Goal: Task Accomplishment & Management: Complete application form

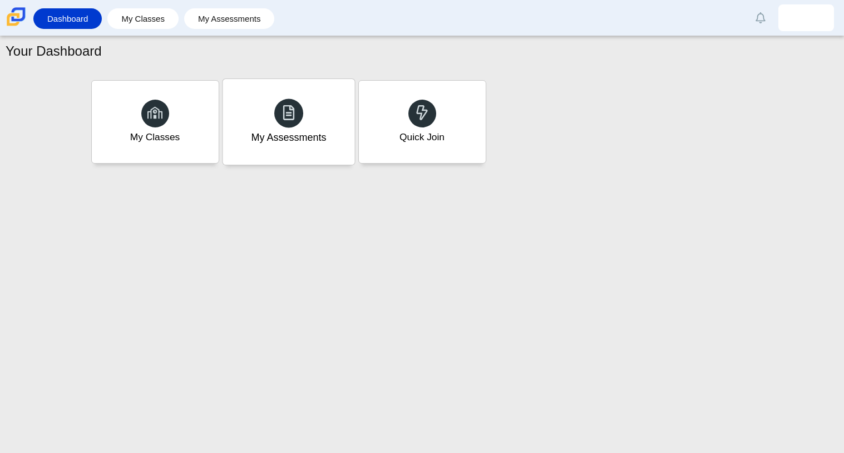
click at [256, 137] on div "My Assessments" at bounding box center [288, 137] width 75 height 14
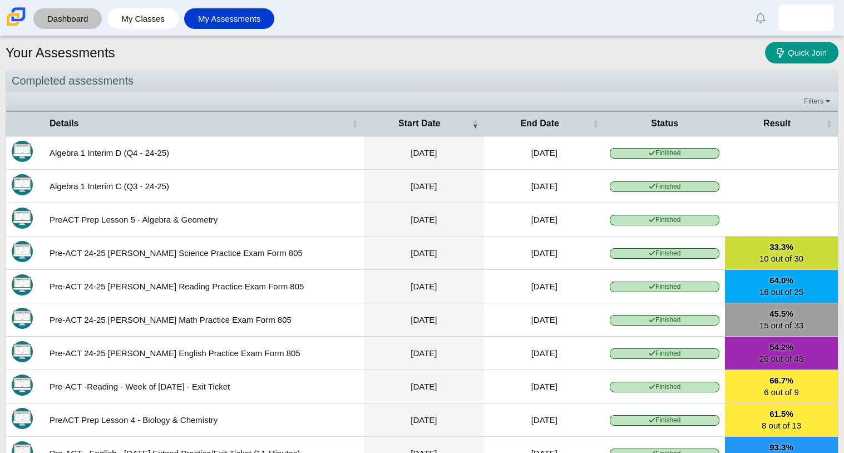
click at [68, 22] on link "Dashboard" at bounding box center [67, 18] width 57 height 21
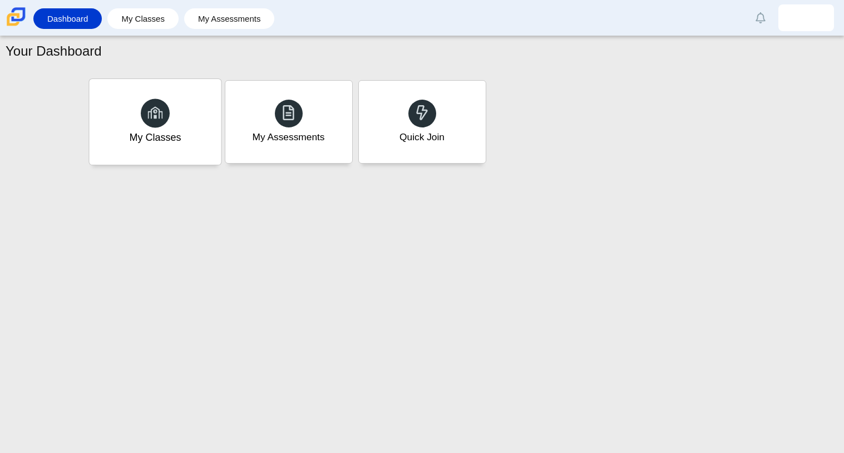
click at [161, 116] on use at bounding box center [156, 112] width 16 height 12
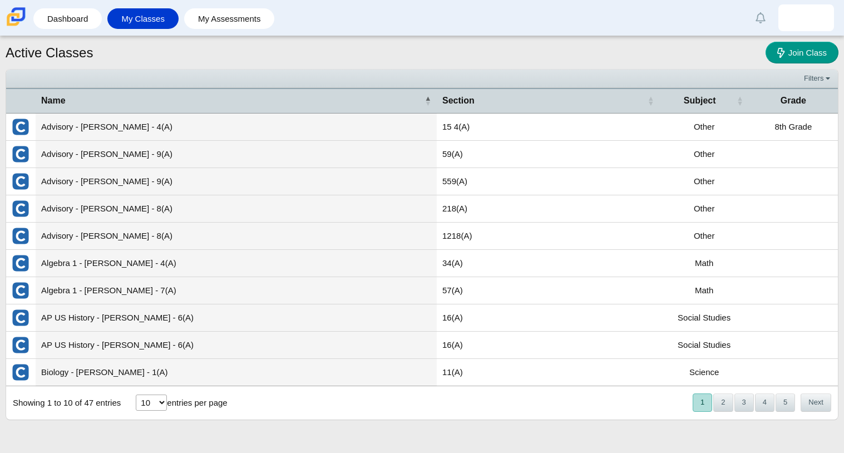
click at [145, 404] on select "10 25 50 100" at bounding box center [151, 403] width 31 height 16
select select "100"
click at [136, 395] on select "10 25 50 100" at bounding box center [151, 403] width 31 height 16
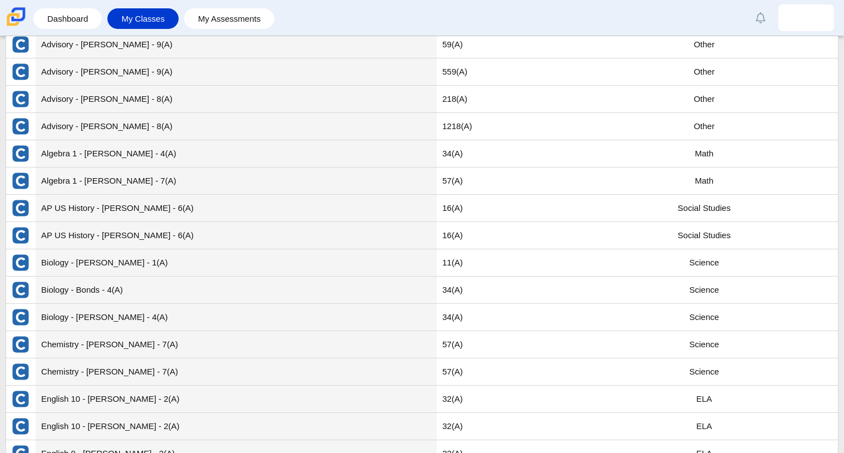
scroll to position [82, 0]
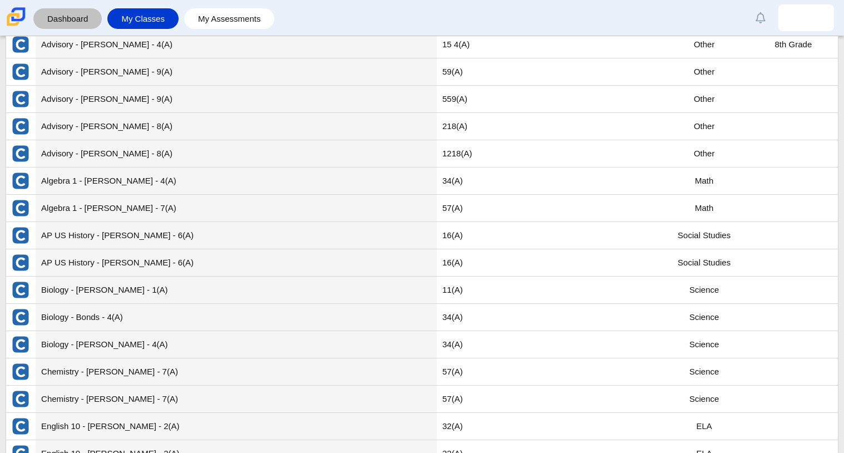
click at [77, 22] on link "Dashboard" at bounding box center [67, 18] width 57 height 21
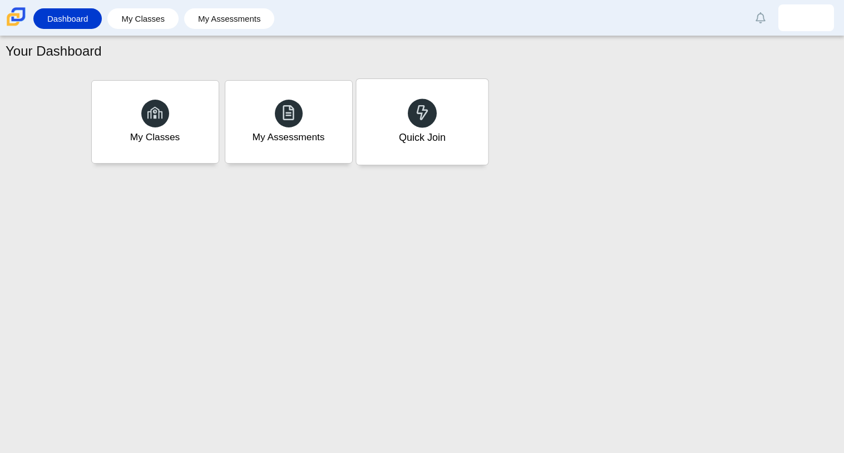
click at [419, 151] on div "Quick Join" at bounding box center [422, 122] width 132 height 86
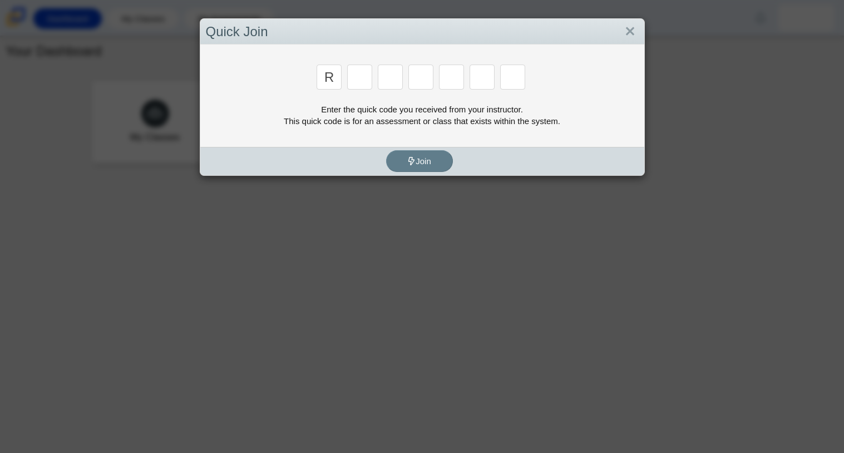
type input "r"
type input "c"
type input "g"
type input "2"
type input "9"
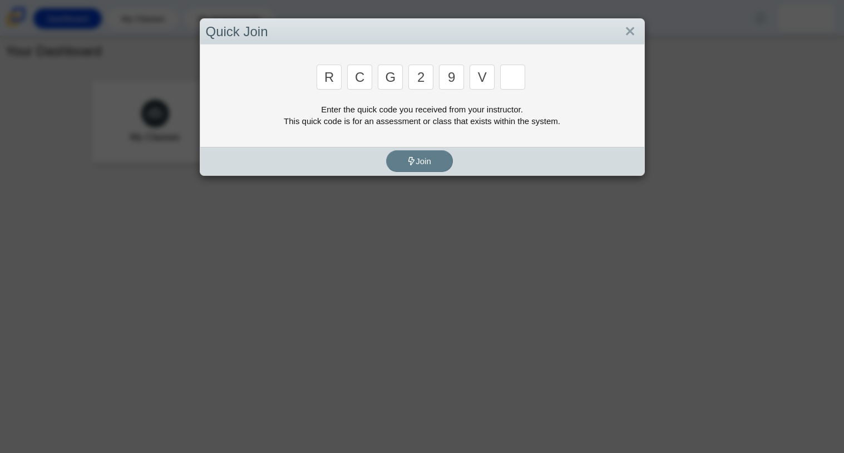
type input "v"
type input "u"
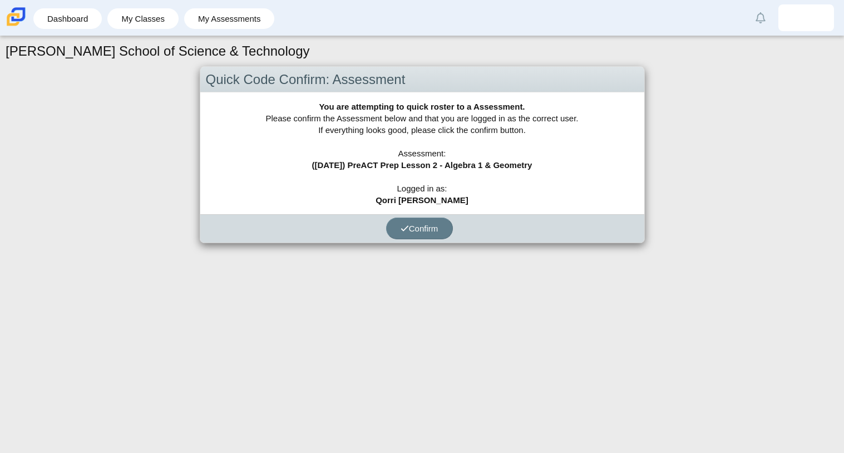
click at [407, 240] on div "Confirm" at bounding box center [419, 228] width 439 height 28
click at [402, 232] on icon "submit" at bounding box center [405, 228] width 8 height 8
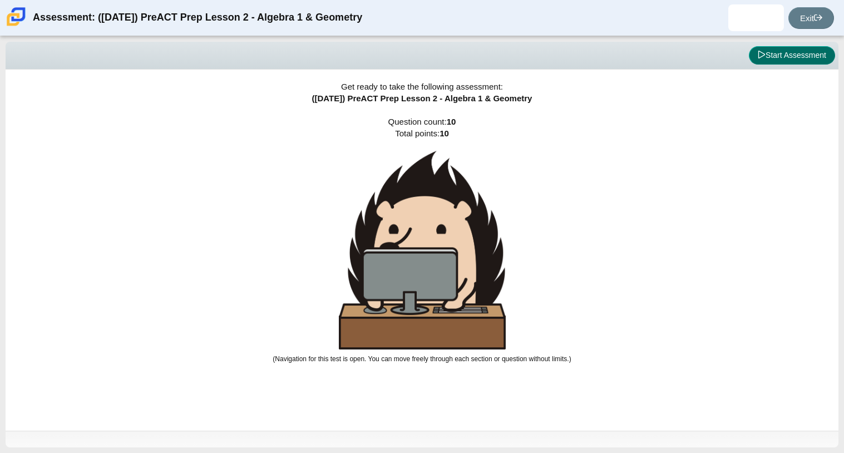
click at [762, 58] on icon at bounding box center [762, 55] width 8 height 8
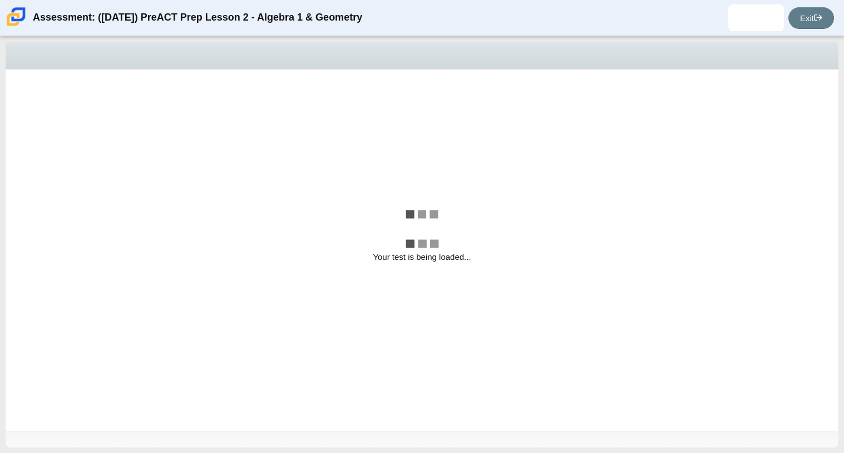
select select "bbf5d072-3e0b-44c4-9a12-6e7c9033f65b"
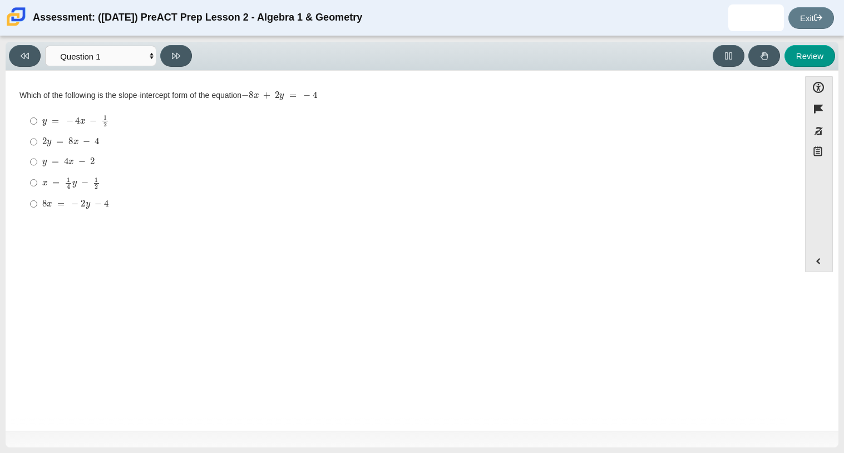
click at [96, 158] on div "y = 4 x − 2" at bounding box center [411, 161] width 738 height 11
click at [37, 158] on input "y = 4 x − 2 y = 4 x − 2" at bounding box center [33, 162] width 7 height 20
radio input "true"
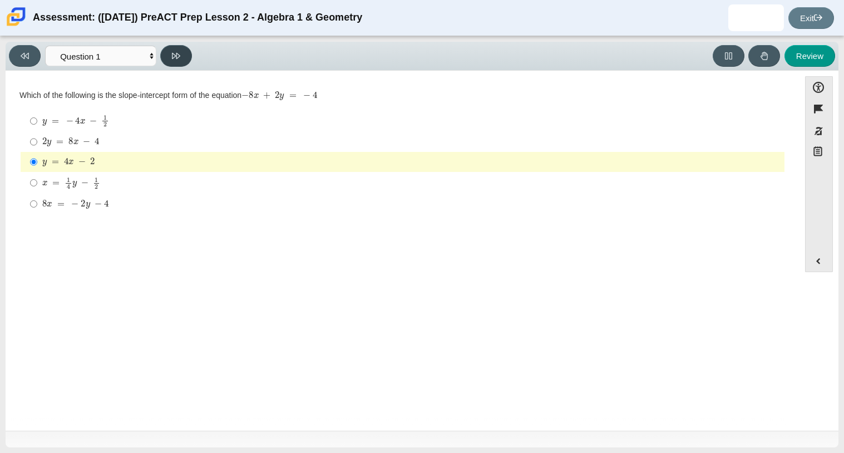
click at [170, 55] on button at bounding box center [176, 56] width 32 height 22
select select "ed62e223-81bd-4cbf-ab48-ab975844bd1f"
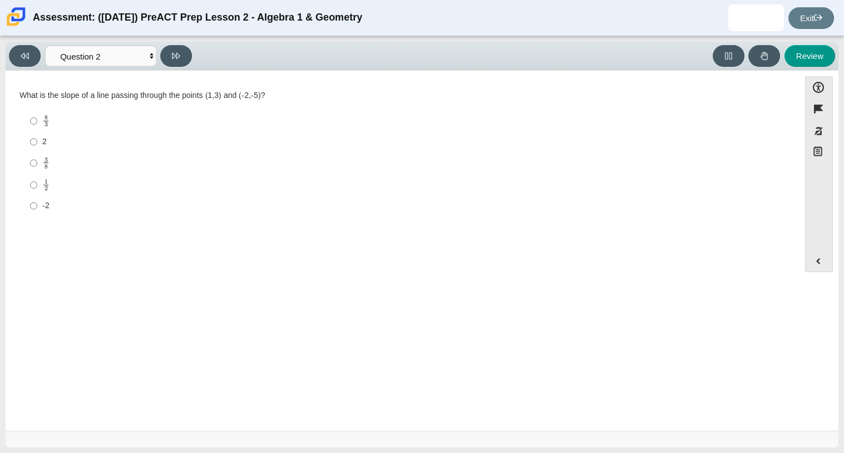
click at [57, 121] on div "8 3" at bounding box center [411, 121] width 738 height 13
click at [37, 121] on input "8 3 8 thirds" at bounding box center [33, 121] width 7 height 22
radio input "true"
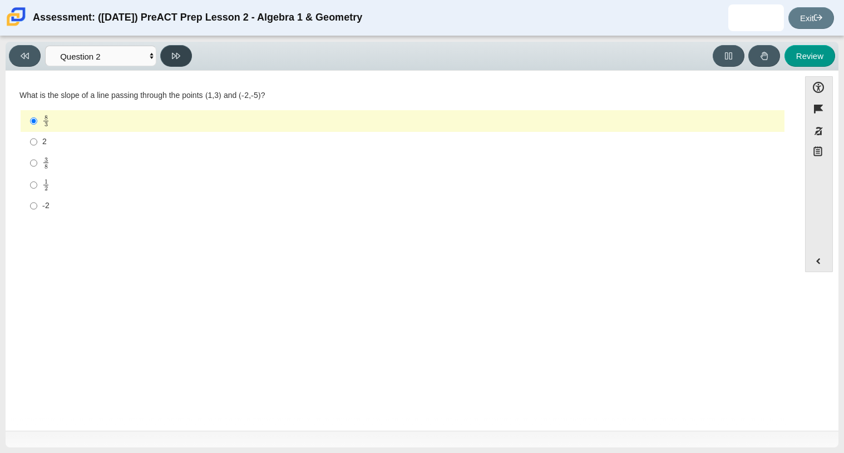
click at [185, 56] on button at bounding box center [176, 56] width 32 height 22
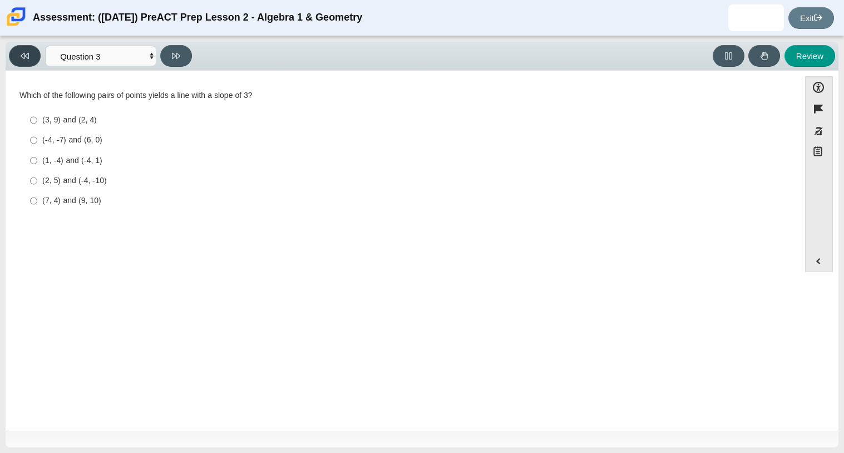
click at [32, 56] on button at bounding box center [25, 56] width 32 height 22
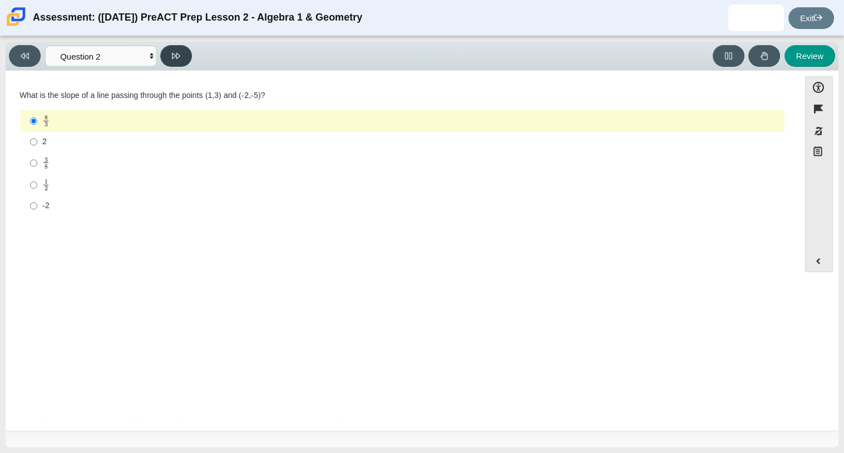
click at [176, 61] on button at bounding box center [176, 56] width 32 height 22
select select "97f4f5fa-a52e-4fed-af51-565bfcdf47cb"
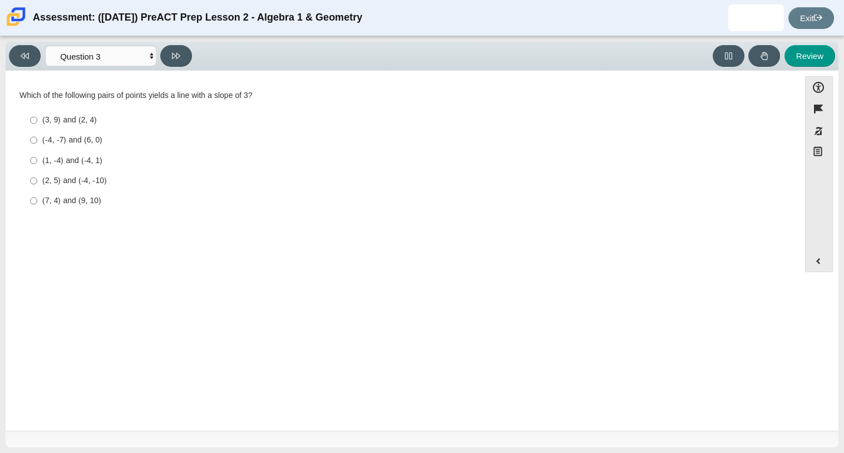
click at [101, 165] on div "(1, -4) and (-4, 1)" at bounding box center [411, 160] width 738 height 11
click at [37, 165] on input "(1, -4) and (-4, 1) (1, -4) and (-4, 1)" at bounding box center [33, 160] width 7 height 20
radio input "true"
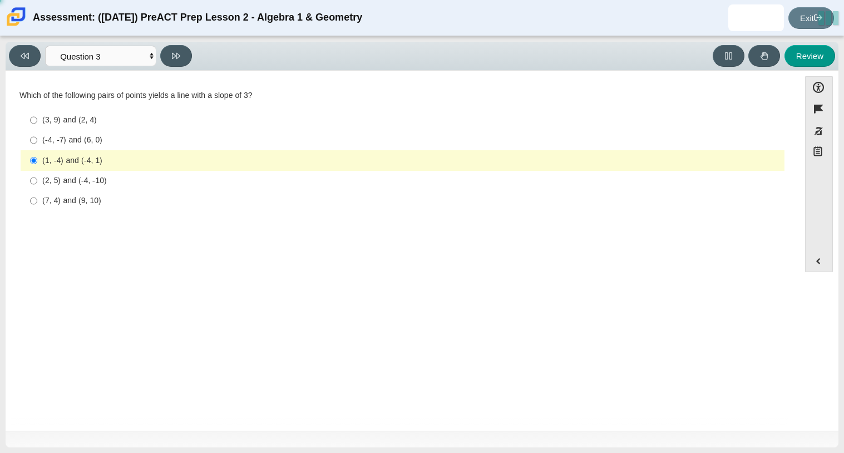
click at [101, 165] on div "(1, -4) and (-4, 1)" at bounding box center [411, 160] width 738 height 11
click at [37, 165] on input "(1, -4) and (-4, 1) (1, -4) and (-4, 1)" at bounding box center [33, 160] width 7 height 20
click at [86, 184] on div "(2, 5) and (-4, -10)" at bounding box center [411, 180] width 738 height 11
click at [37, 184] on input "(2, 5) and (-4, -10) (2, 5) and (-4, -10)" at bounding box center [33, 181] width 7 height 20
radio input "true"
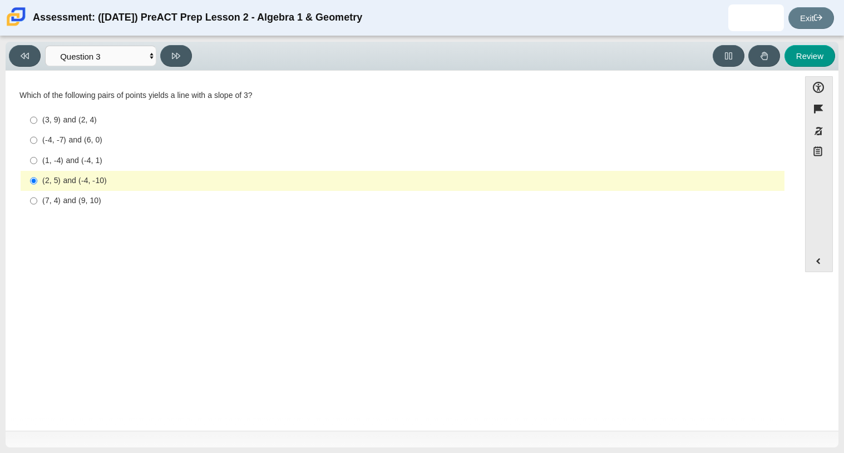
click at [101, 204] on div "(7, 4) and (9, 10)" at bounding box center [411, 200] width 738 height 11
click at [37, 204] on input "(7, 4) and (9, 10) (7, 4) and (9, 10)" at bounding box center [33, 201] width 7 height 20
radio input "true"
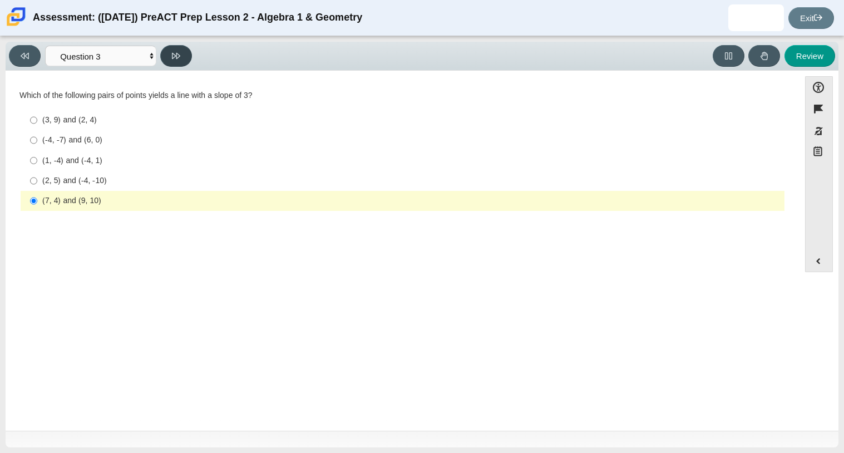
click at [178, 52] on icon at bounding box center [176, 56] width 8 height 8
select select "89427bb7-e313-4f00-988f-8b8255897029"
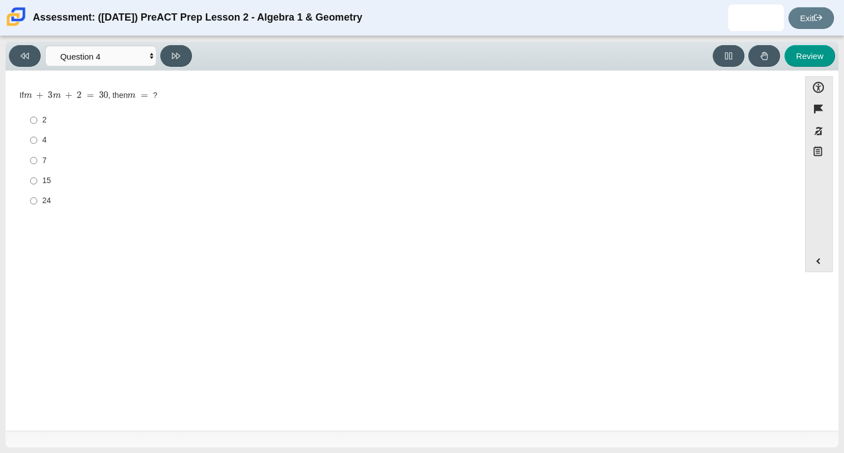
click at [40, 155] on label "7 7" at bounding box center [403, 160] width 763 height 20
click at [37, 155] on input "7 7" at bounding box center [33, 160] width 7 height 20
radio input "true"
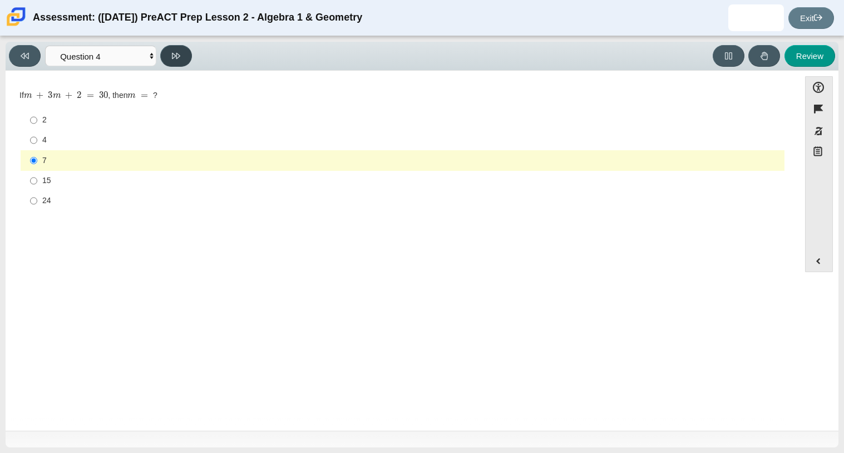
click at [176, 60] on button at bounding box center [176, 56] width 32 height 22
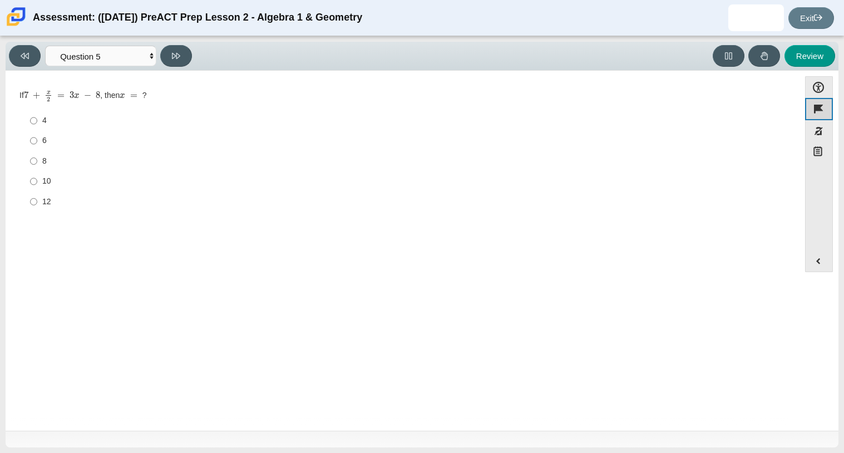
click at [814, 112] on button "Flag item" at bounding box center [819, 109] width 28 height 22
click at [185, 59] on button at bounding box center [176, 56] width 32 height 22
click at [22, 57] on icon at bounding box center [25, 56] width 8 height 8
select select "489dcffd-4e6a-49cf-a9d6-ad1d4a911a4e"
click at [61, 156] on div "8" at bounding box center [411, 161] width 738 height 11
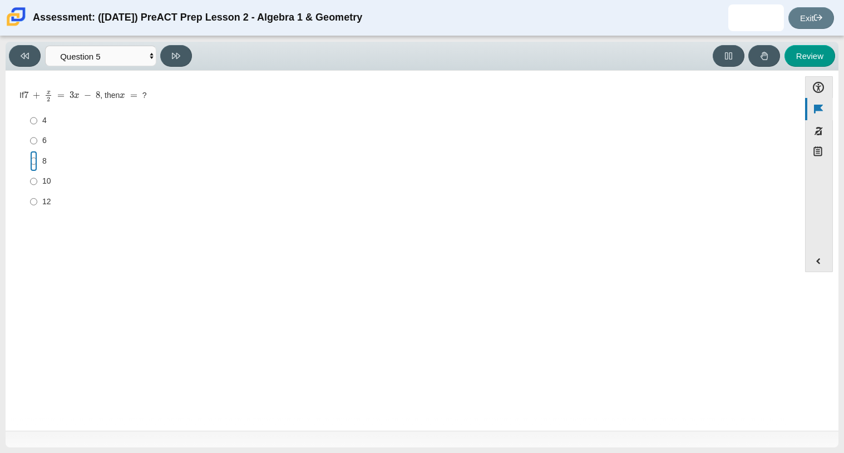
click at [37, 156] on input "8 8" at bounding box center [33, 161] width 7 height 20
radio input "true"
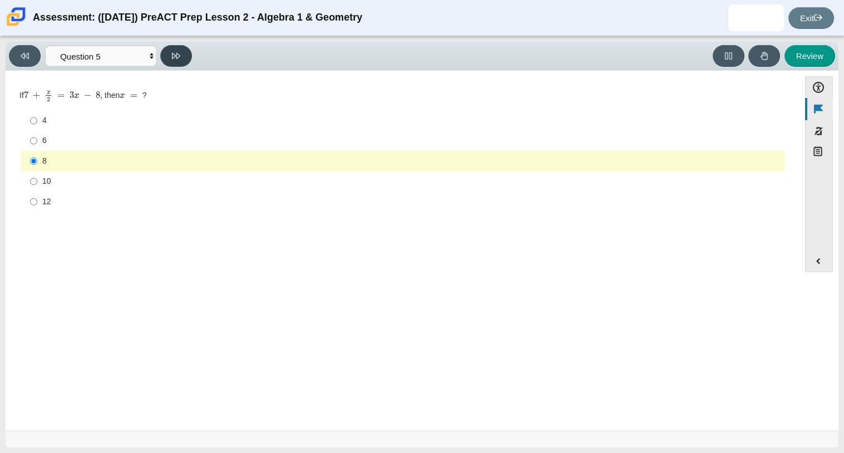
click at [161, 60] on button at bounding box center [176, 56] width 32 height 22
select select "210571de-36a6-4d8e-a361-ceff8ef801dc"
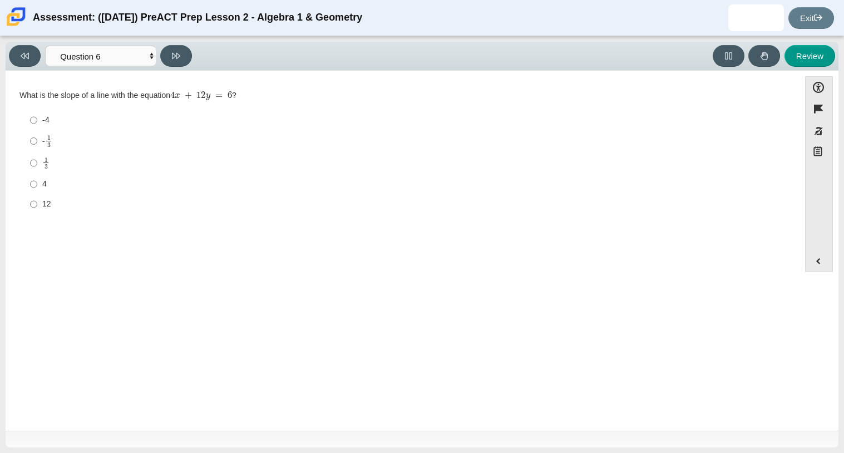
click at [54, 183] on div "4" at bounding box center [411, 184] width 738 height 11
click at [37, 183] on input "4 4" at bounding box center [33, 184] width 7 height 20
radio input "true"
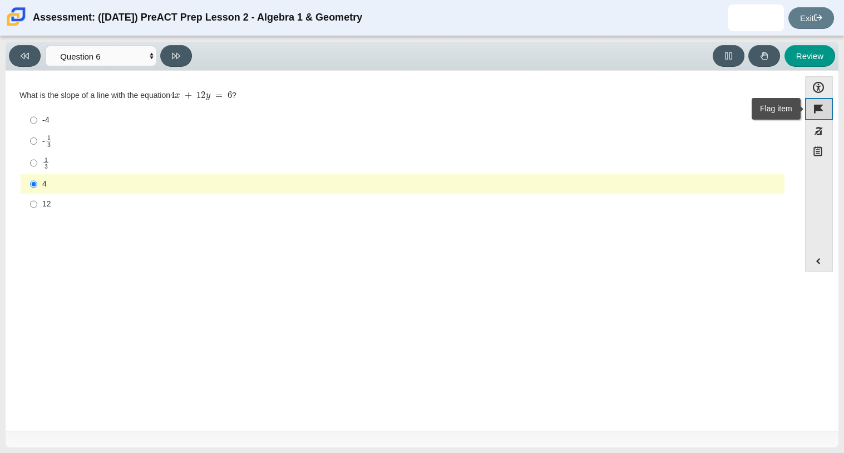
click at [817, 111] on button "Flag item" at bounding box center [819, 109] width 28 height 22
click at [180, 56] on icon at bounding box center [176, 56] width 8 height 8
select select "ec95ace6-bebc-42b8-9428-40567494d4da"
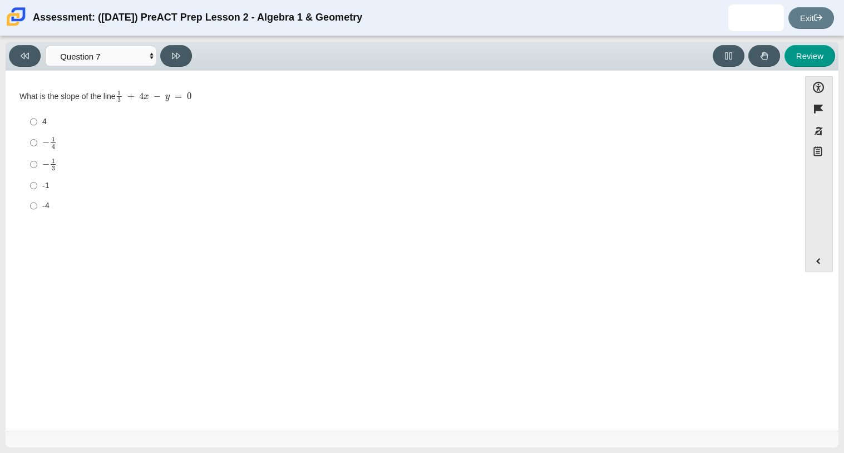
click at [60, 206] on div "-4" at bounding box center [411, 205] width 738 height 11
click at [37, 206] on input "-4 -4" at bounding box center [33, 206] width 7 height 20
radio input "true"
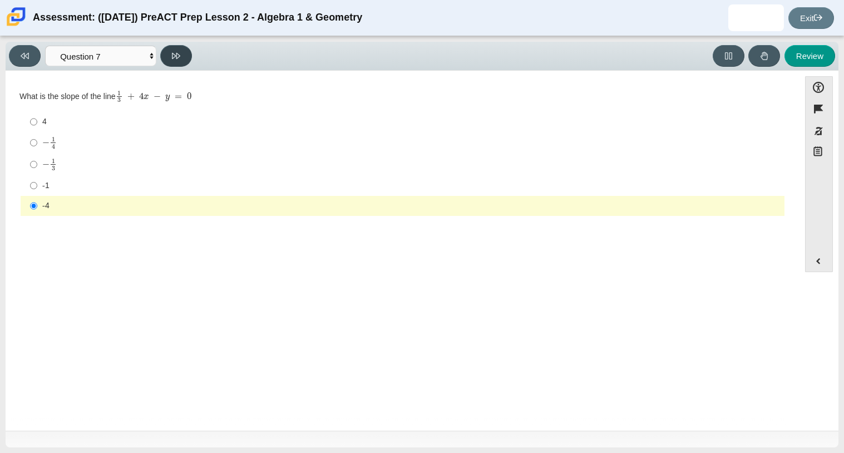
click at [174, 64] on button at bounding box center [176, 56] width 32 height 22
select select "ce81fe10-bf29-4b5e-8bd7-4f47f2fed4d8"
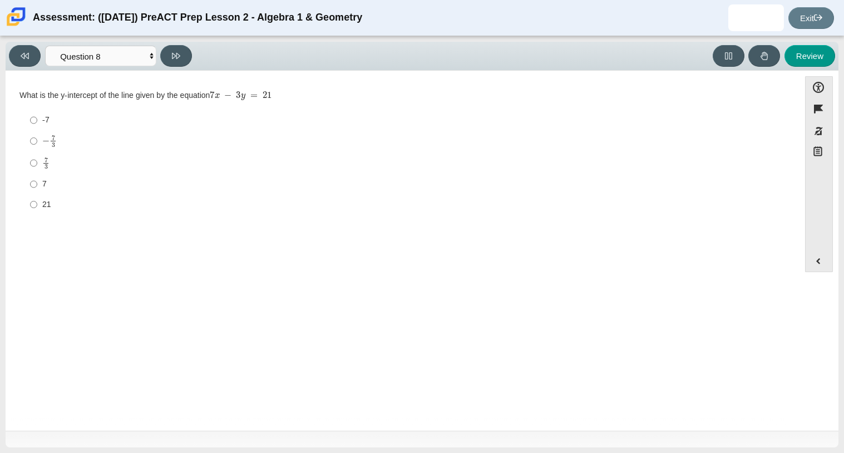
click at [38, 141] on label "− 7 3 negative 7 thirds" at bounding box center [403, 141] width 763 height 22
click at [37, 141] on input "− 7 3 negative 7 thirds" at bounding box center [33, 141] width 7 height 22
radio input "true"
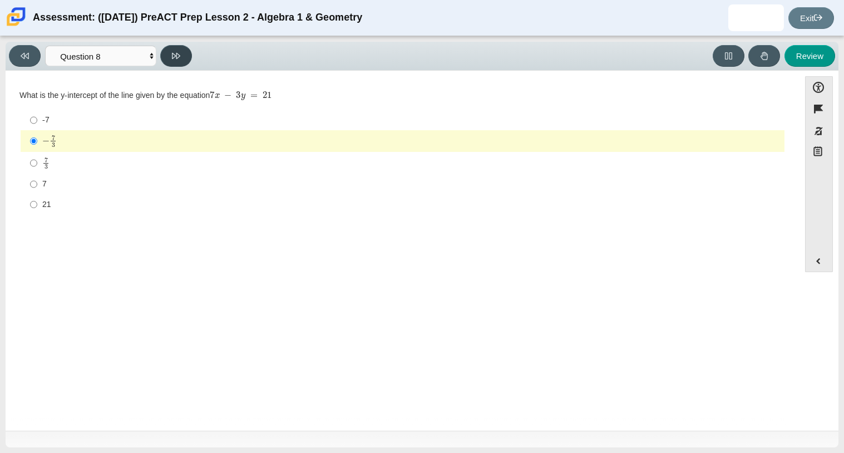
click at [166, 56] on button at bounding box center [176, 56] width 32 height 22
select select "14773eaf-2ca1-47ae-afe7-a624a56f34b3"
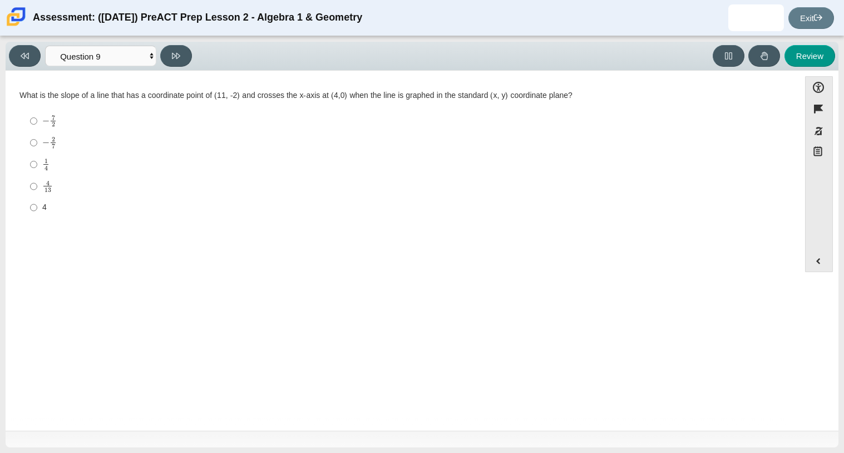
click at [45, 146] on mjx-c "Assessment items" at bounding box center [45, 143] width 7 height 6
click at [37, 146] on input "− 2 7 negative 2 sevenths" at bounding box center [33, 143] width 7 height 22
radio input "true"
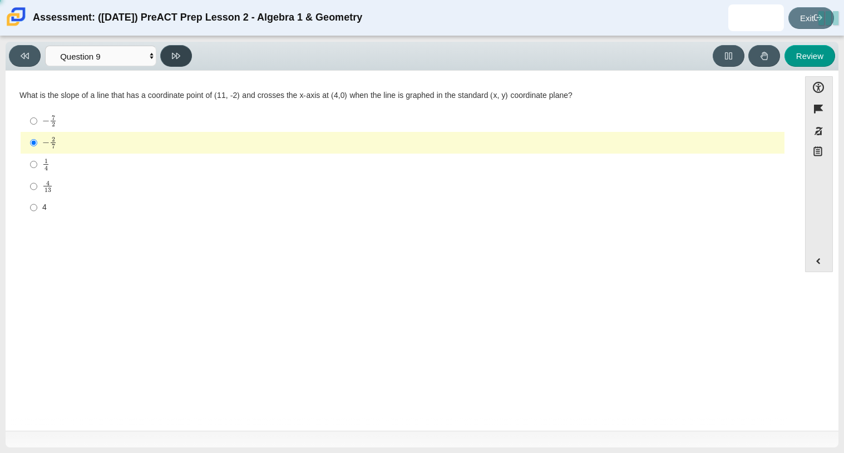
click at [173, 55] on icon at bounding box center [176, 56] width 8 height 8
select select "96b71634-eacb-4f7e-8aef-411727d9bcba"
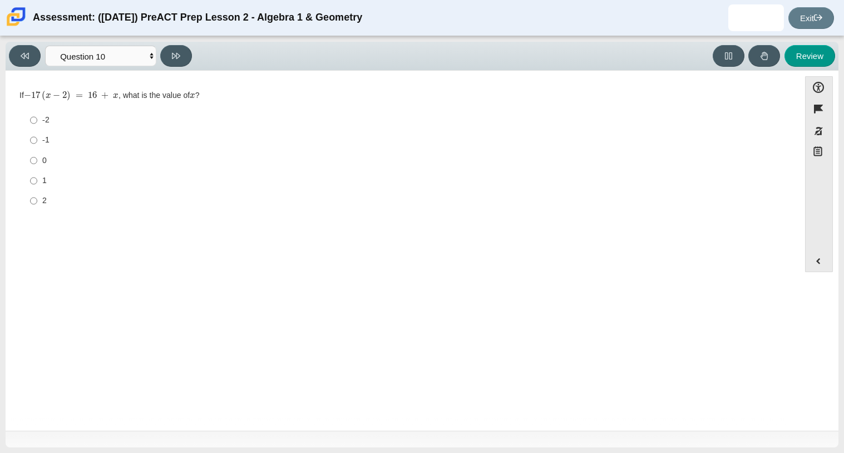
click at [70, 144] on div "-1" at bounding box center [411, 140] width 738 height 11
click at [37, 144] on input "-1 -1" at bounding box center [33, 140] width 7 height 20
radio input "true"
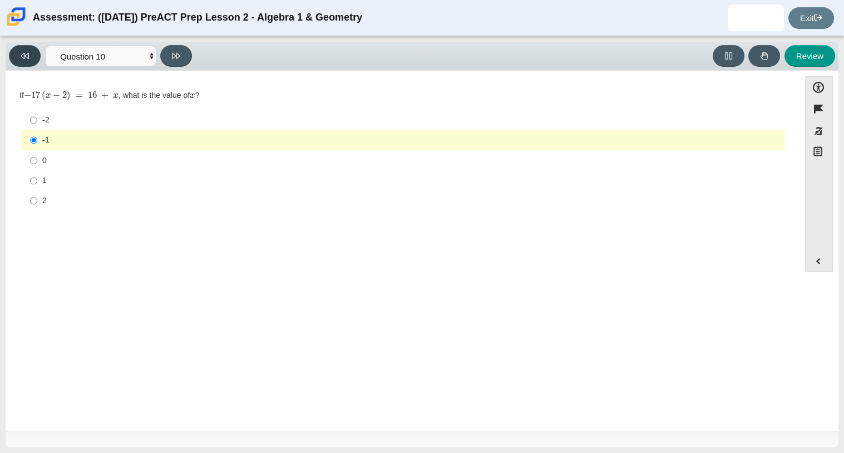
click at [27, 58] on icon at bounding box center [25, 56] width 8 height 8
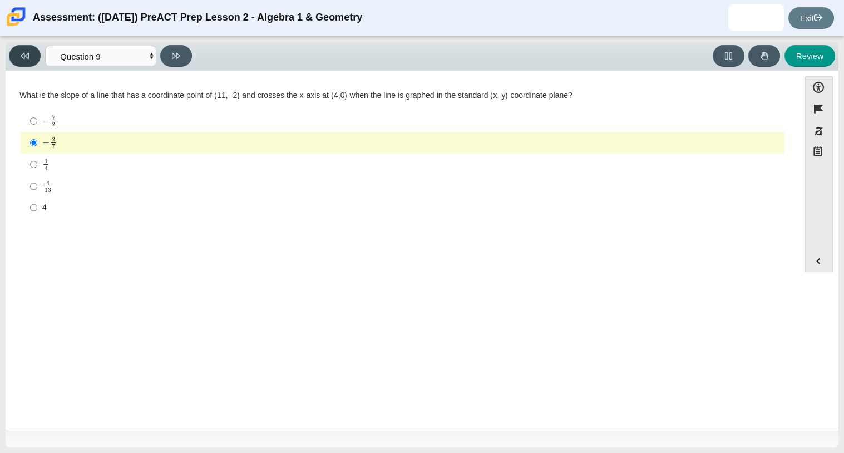
click at [27, 58] on icon at bounding box center [25, 56] width 8 height 8
select select "ce81fe10-bf29-4b5e-8bd7-4f47f2fed4d8"
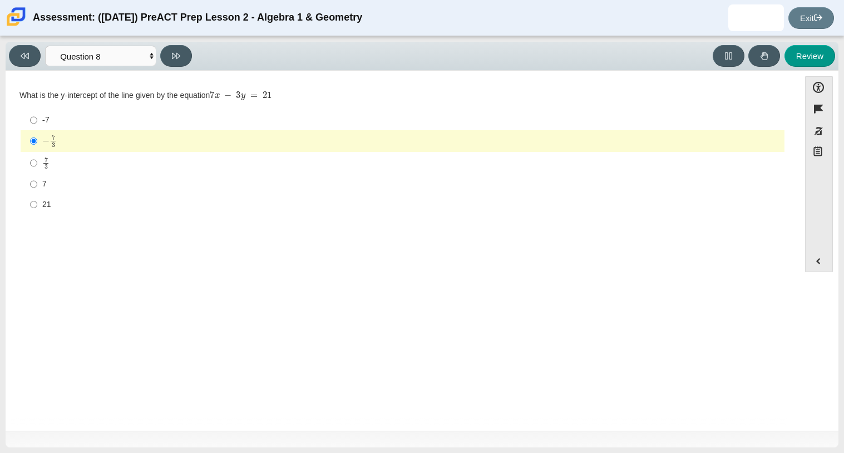
click at [53, 201] on div "21" at bounding box center [411, 204] width 738 height 11
click at [37, 201] on input "21 21" at bounding box center [33, 204] width 7 height 20
radio input "true"
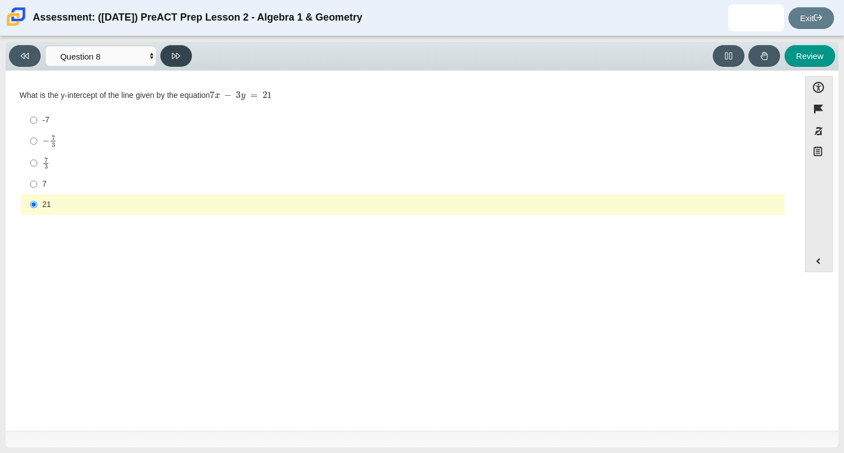
click at [172, 52] on icon at bounding box center [176, 56] width 8 height 8
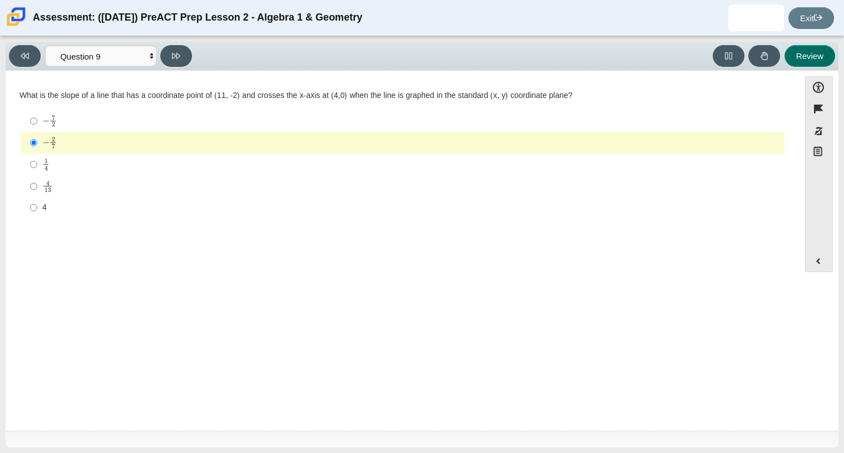
click at [803, 55] on button "Review" at bounding box center [810, 56] width 51 height 22
select select "review"
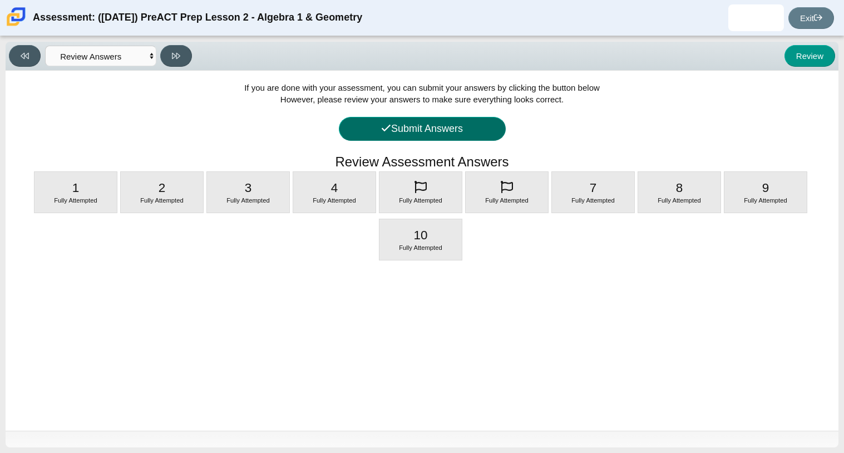
click at [441, 130] on button "Submit Answers" at bounding box center [422, 129] width 167 height 24
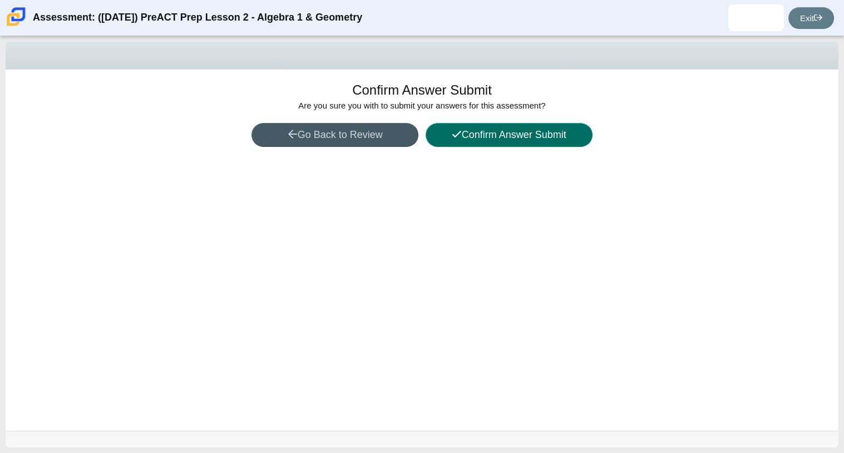
click at [469, 136] on button "Confirm Answer Submit" at bounding box center [509, 135] width 167 height 24
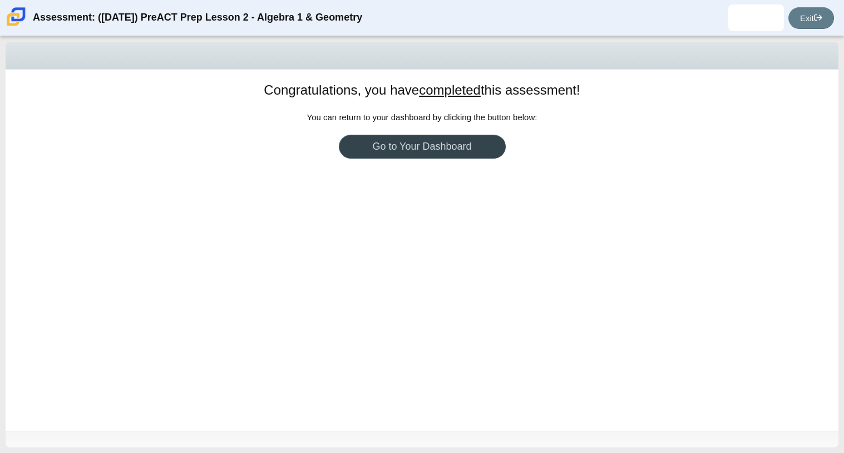
click at [473, 147] on link "Go to Your Dashboard" at bounding box center [422, 147] width 167 height 24
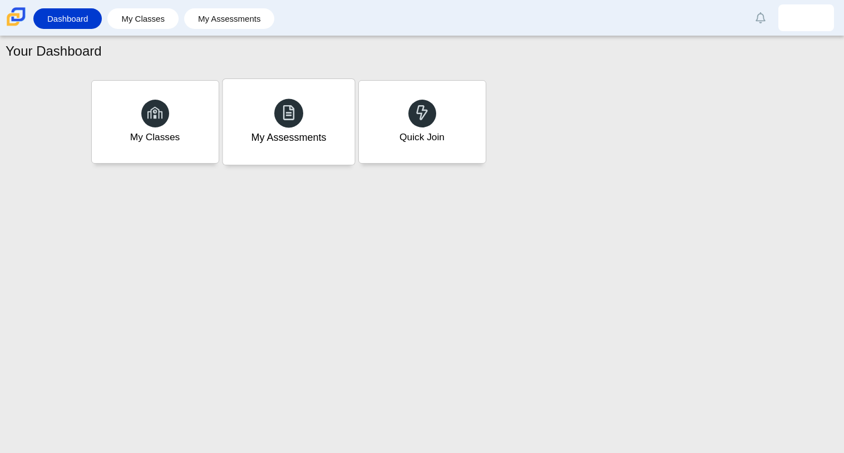
click at [304, 132] on div "My Assessments" at bounding box center [288, 137] width 75 height 14
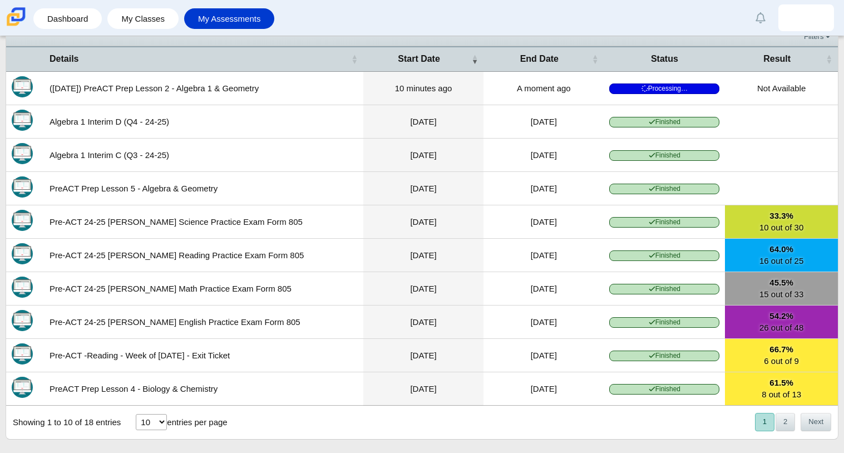
scroll to position [63, 0]
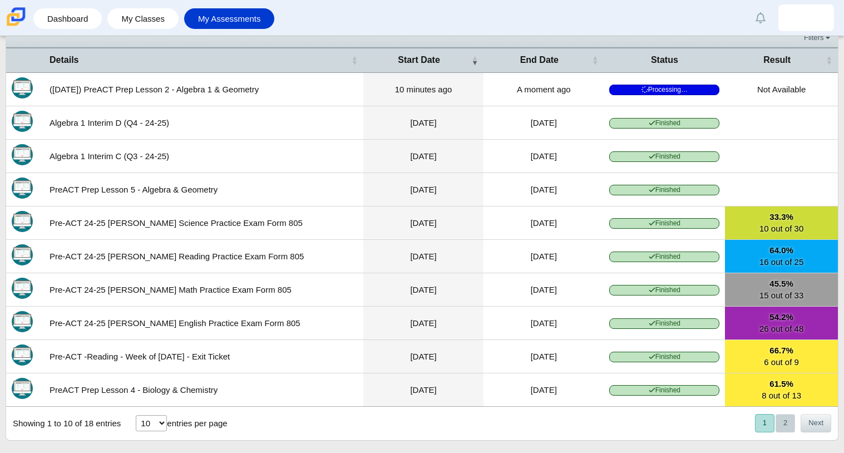
click at [789, 432] on button "2" at bounding box center [785, 423] width 19 height 18
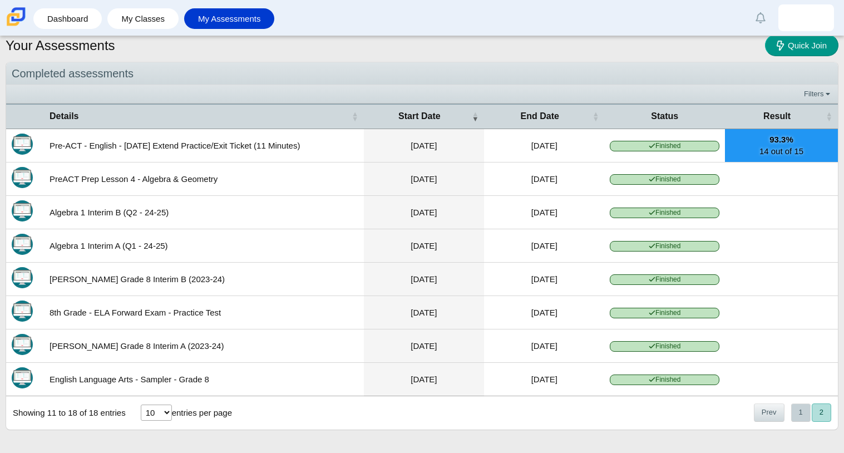
click at [798, 414] on button "1" at bounding box center [801, 413] width 19 height 18
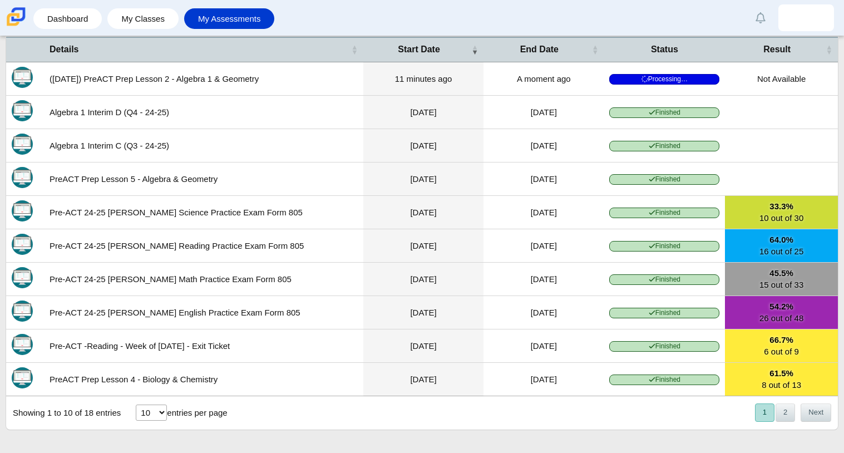
click at [654, 74] on span "Processing…" at bounding box center [665, 79] width 110 height 11
click at [220, 13] on link "My Assessments" at bounding box center [230, 18] width 80 height 21
